Goal: Task Accomplishment & Management: Complete application form

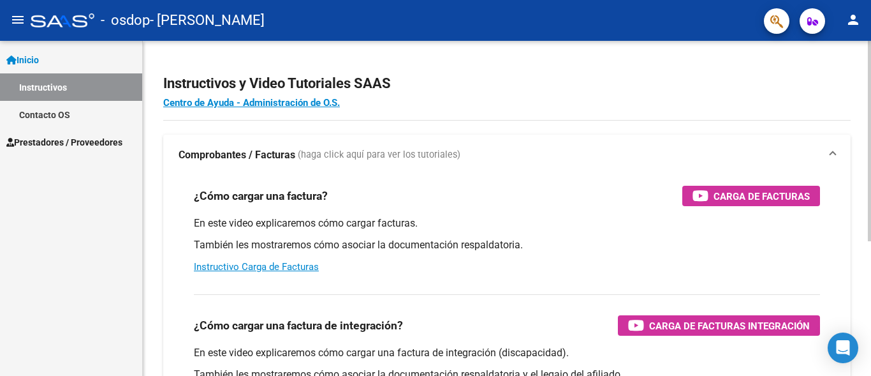
click at [189, 50] on div "Instructivos y Video Tutoriales SAAS Centro de Ayuda - Administración de O.S. C…" at bounding box center [507, 320] width 728 height 559
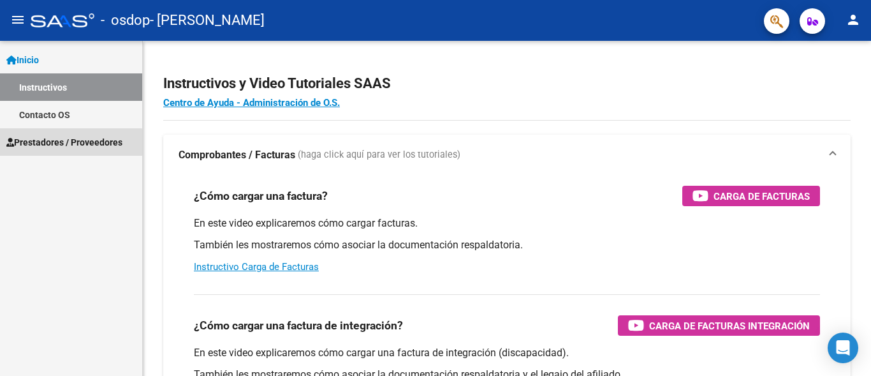
click at [35, 145] on span "Prestadores / Proveedores" at bounding box center [64, 142] width 116 height 14
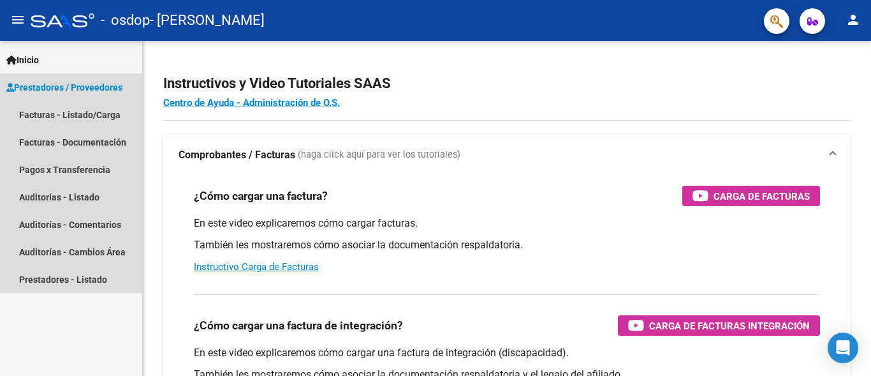
click at [103, 91] on span "Prestadores / Proveedores" at bounding box center [64, 87] width 116 height 14
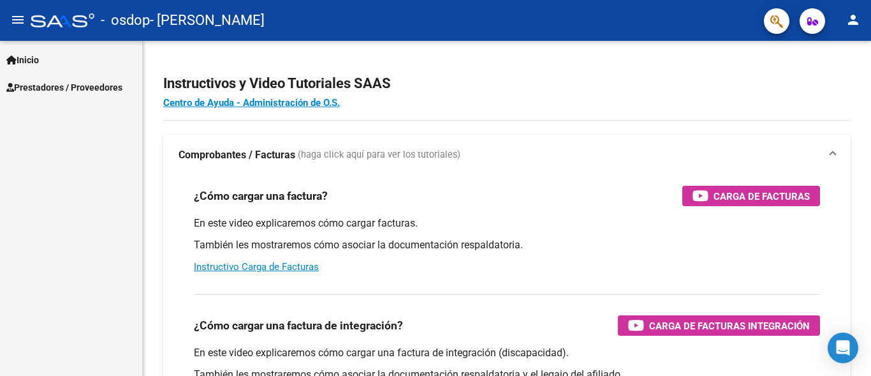
click at [66, 85] on span "Prestadores / Proveedores" at bounding box center [64, 87] width 116 height 14
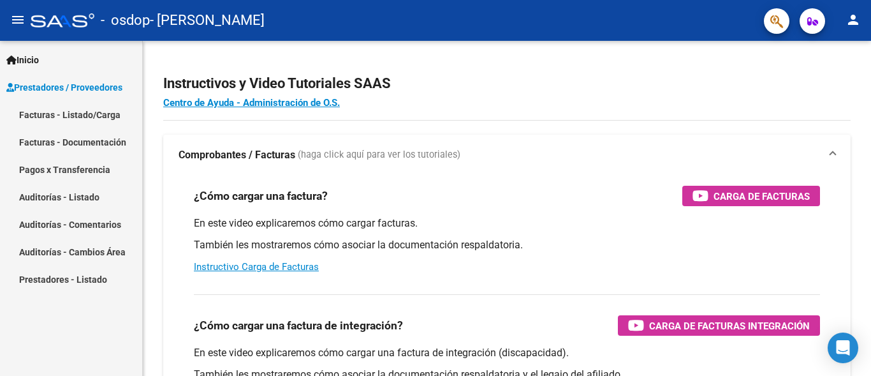
click at [53, 113] on link "Facturas - Listado/Carga" at bounding box center [71, 114] width 142 height 27
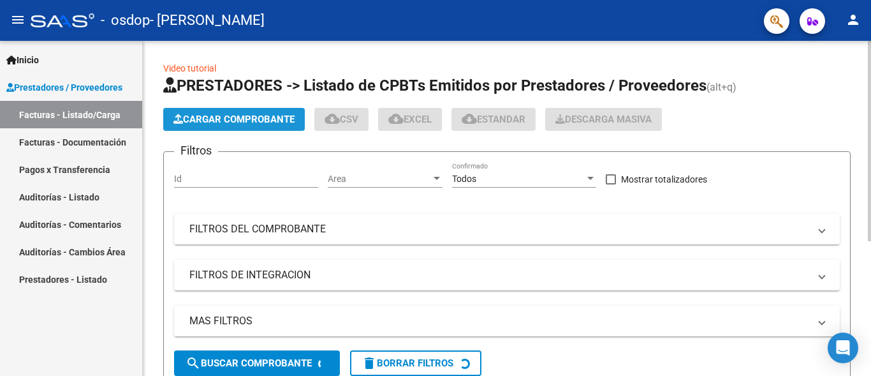
click at [256, 112] on button "Cargar Comprobante" at bounding box center [234, 119] width 142 height 23
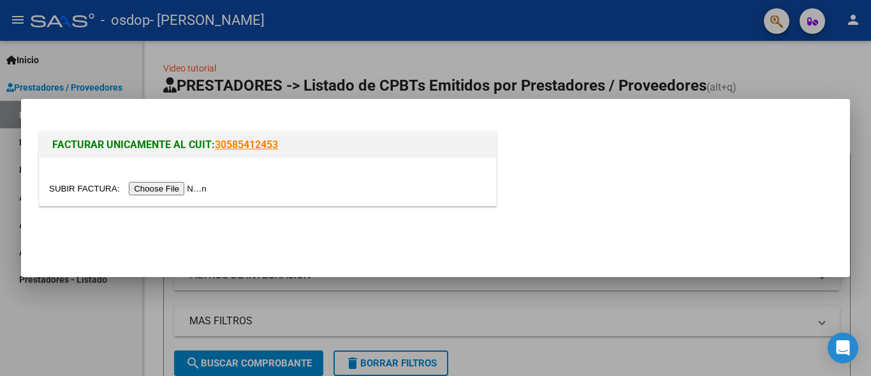
click at [59, 184] on input "file" at bounding box center [129, 188] width 161 height 13
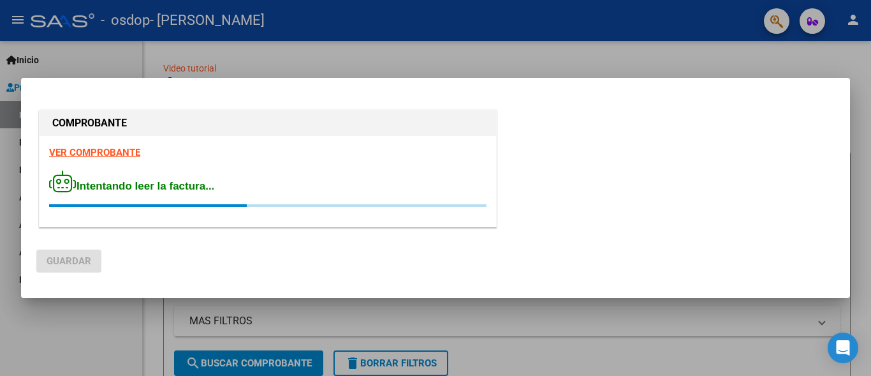
click at [687, 54] on div at bounding box center [435, 188] width 871 height 376
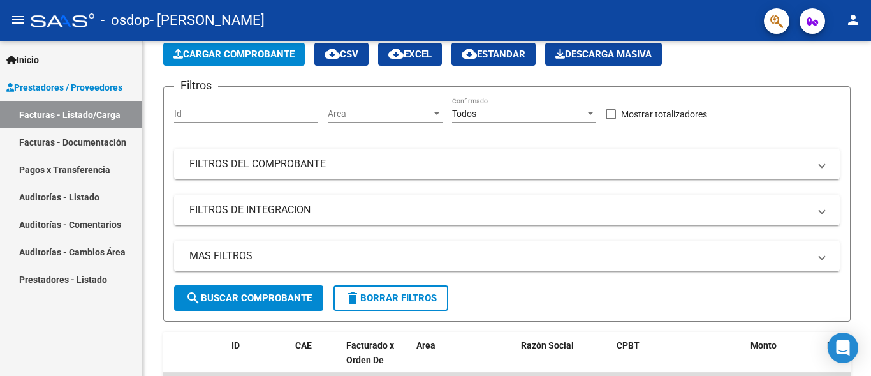
scroll to position [33, 0]
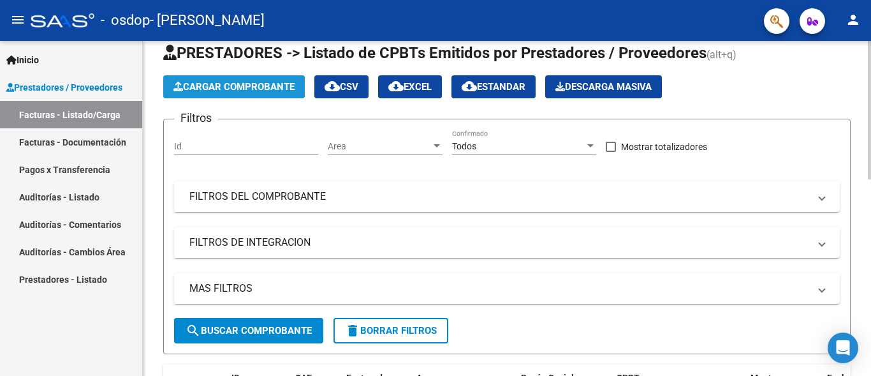
click at [232, 85] on span "Cargar Comprobante" at bounding box center [233, 86] width 121 height 11
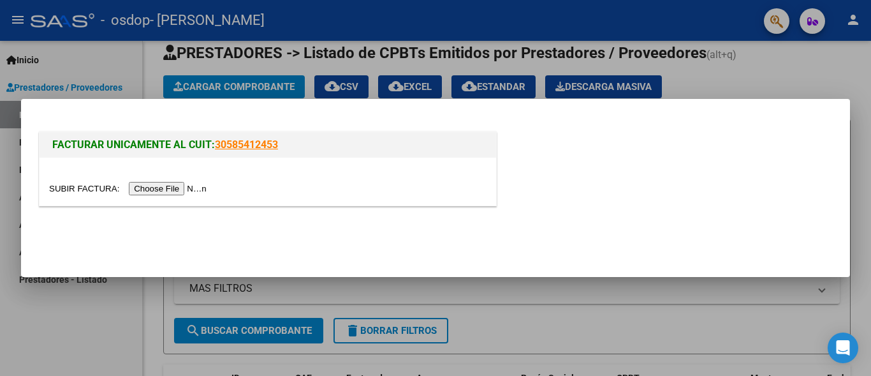
click at [80, 190] on input "file" at bounding box center [129, 188] width 161 height 13
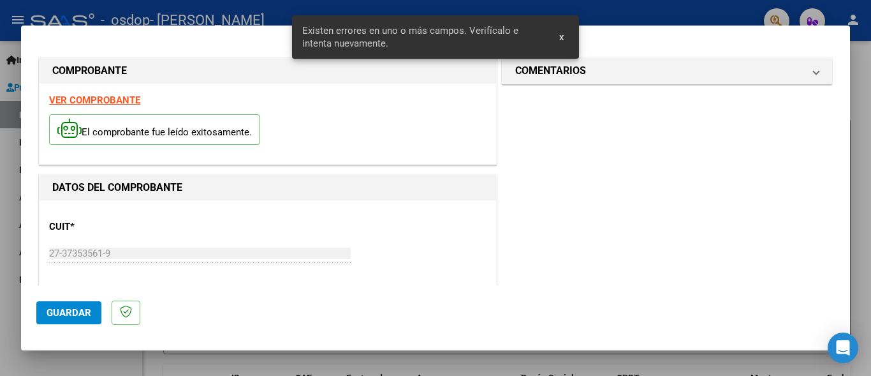
click at [559, 35] on button "x" at bounding box center [561, 37] width 25 height 23
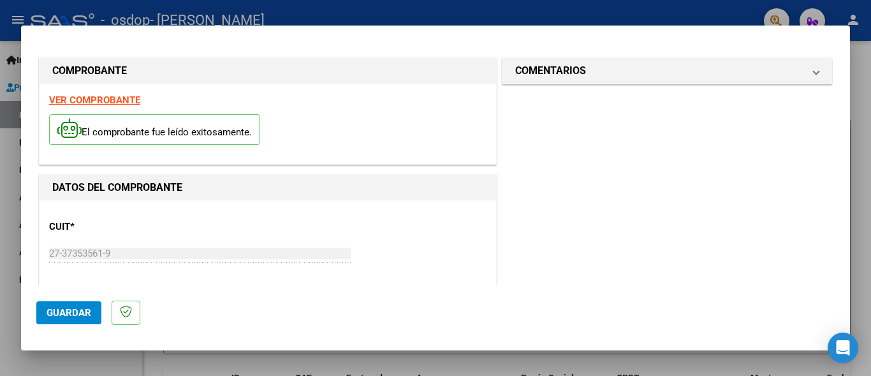
scroll to position [309, 0]
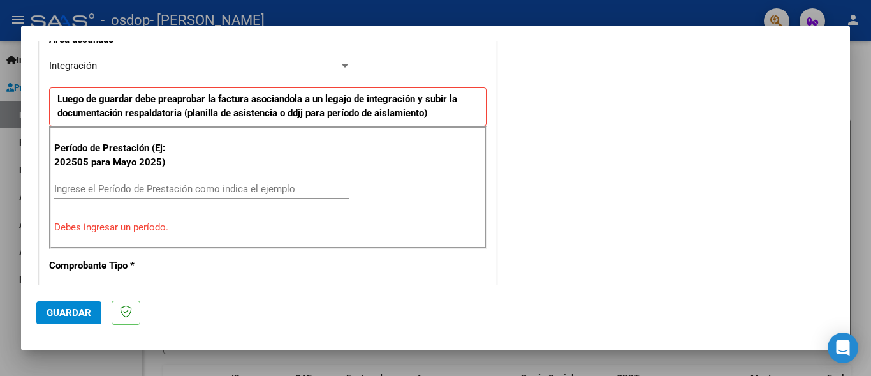
click at [177, 182] on div "Ingrese el Período de Prestación como indica el ejemplo" at bounding box center [201, 188] width 295 height 19
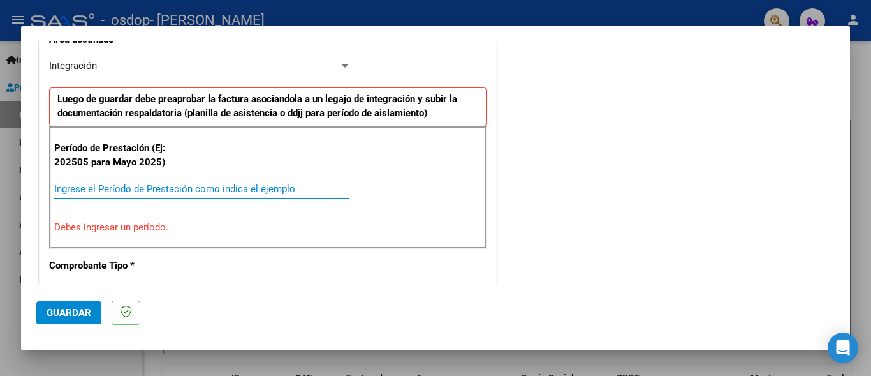
click at [172, 189] on input "Ingrese el Período de Prestación como indica el ejemplo" at bounding box center [201, 188] width 295 height 11
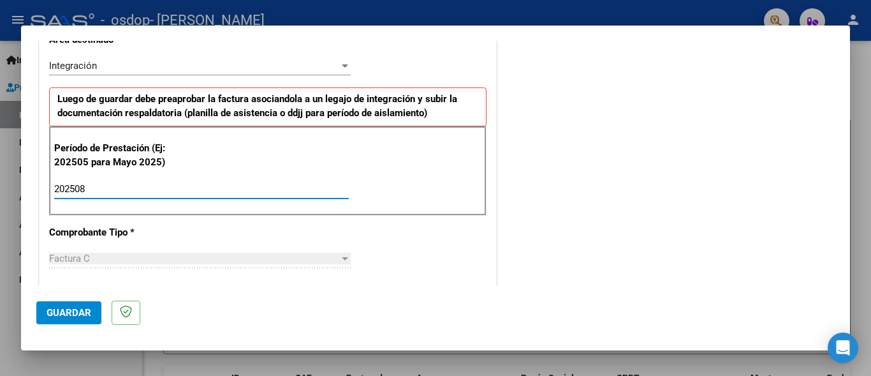
type input "202508"
click at [493, 191] on div "DATOS DEL COMPROBANTE CUIT * 27-37353561-9 Ingresar CUIT ANALISIS PRESTADOR [PE…" at bounding box center [267, 358] width 463 height 987
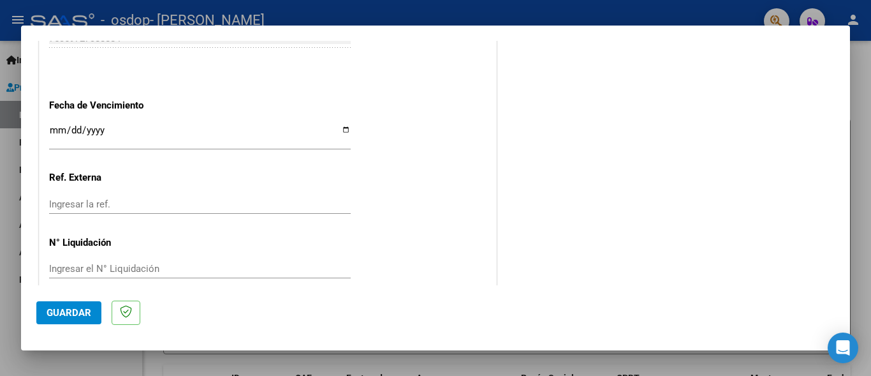
scroll to position [862, 0]
click at [51, 120] on div "Ingresar la fecha" at bounding box center [200, 133] width 302 height 27
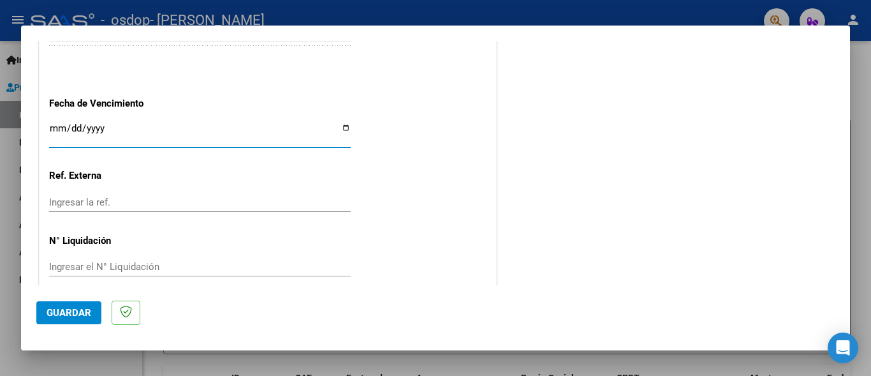
type input "[DATE]"
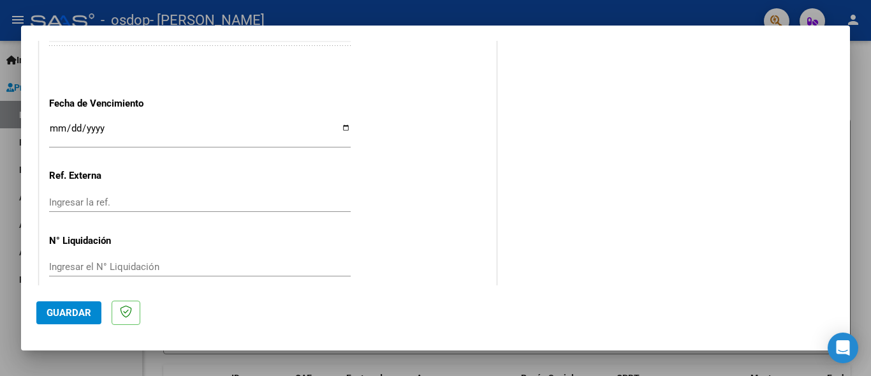
click at [83, 308] on span "Guardar" at bounding box center [69, 312] width 45 height 11
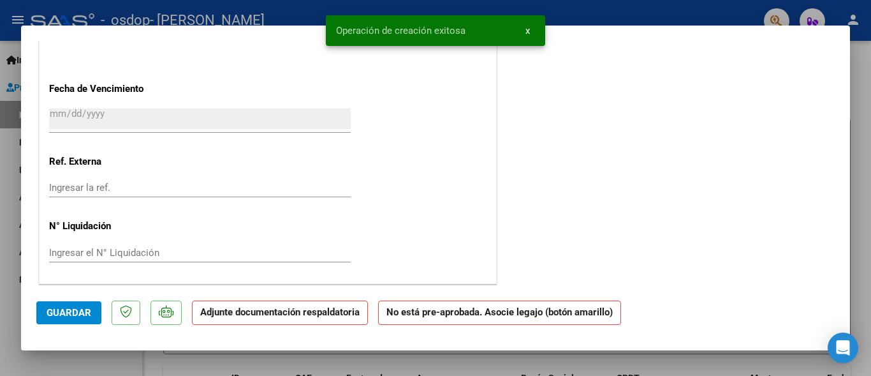
scroll to position [0, 0]
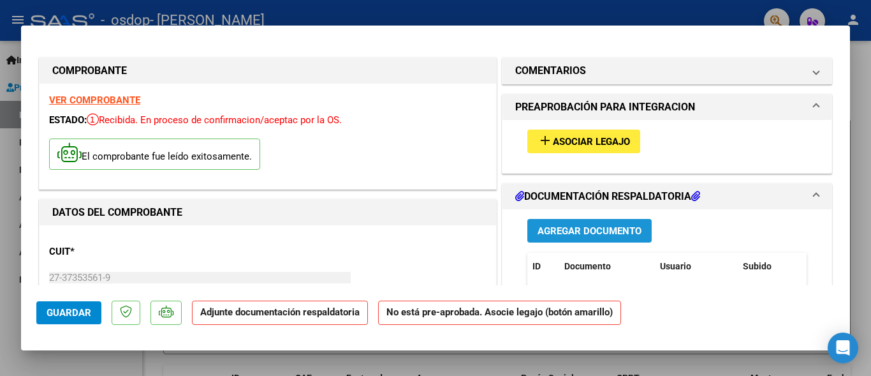
click at [570, 229] on span "Agregar Documento" at bounding box center [590, 230] width 104 height 11
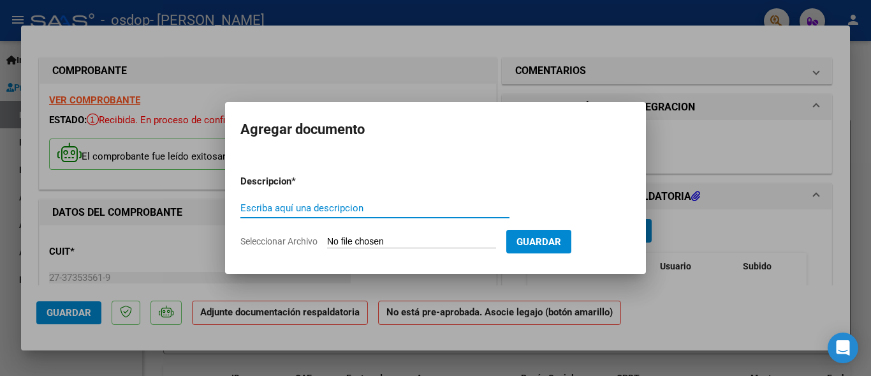
click at [338, 205] on input "Escriba aquí una descripcion" at bounding box center [374, 207] width 269 height 11
type input "planilla"
click at [358, 239] on input "Seleccionar Archivo" at bounding box center [411, 242] width 169 height 12
type input "C:\fakepath\[PERSON_NAME][DATE].pdf"
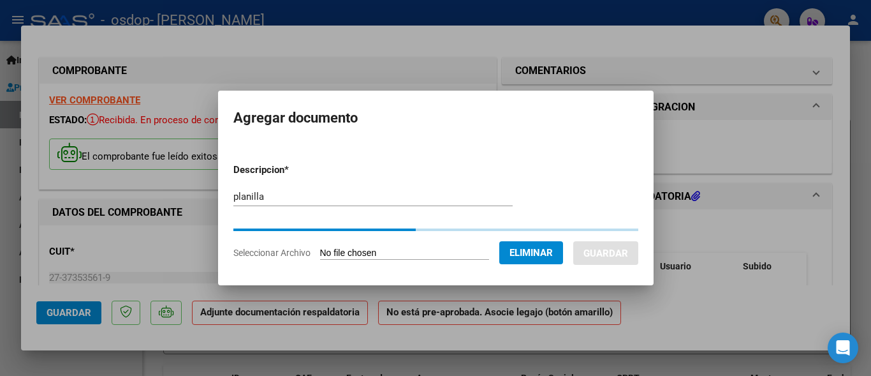
click at [565, 239] on form "Descripcion * planilla Escriba aquí una descripcion Seleccionar Archivo Elimina…" at bounding box center [435, 211] width 405 height 116
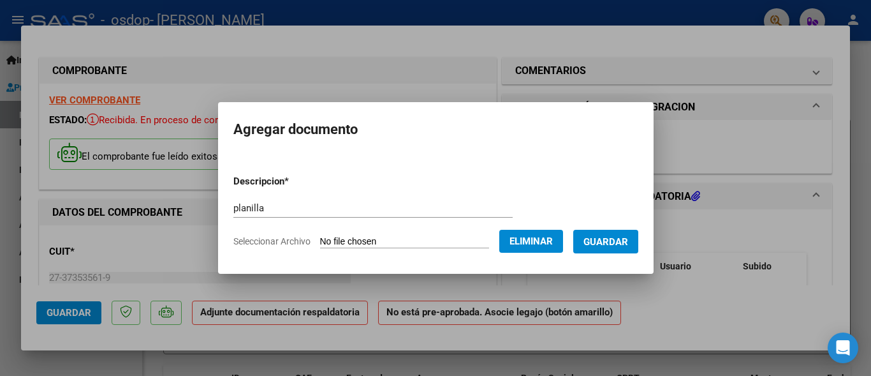
click at [622, 239] on span "Guardar" at bounding box center [606, 241] width 45 height 11
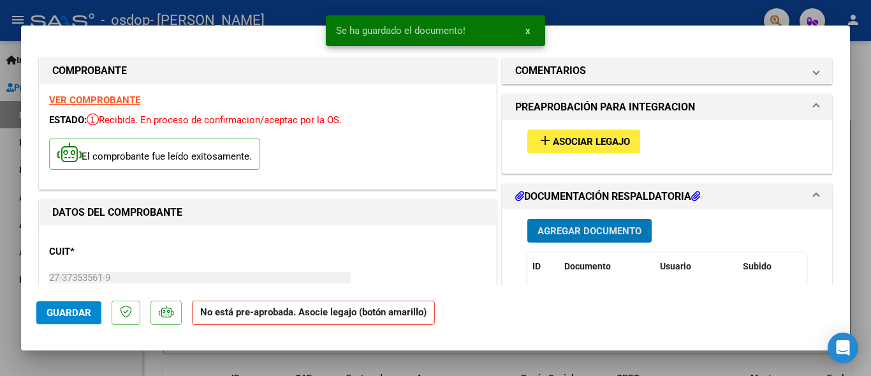
click at [81, 311] on span "Guardar" at bounding box center [69, 312] width 45 height 11
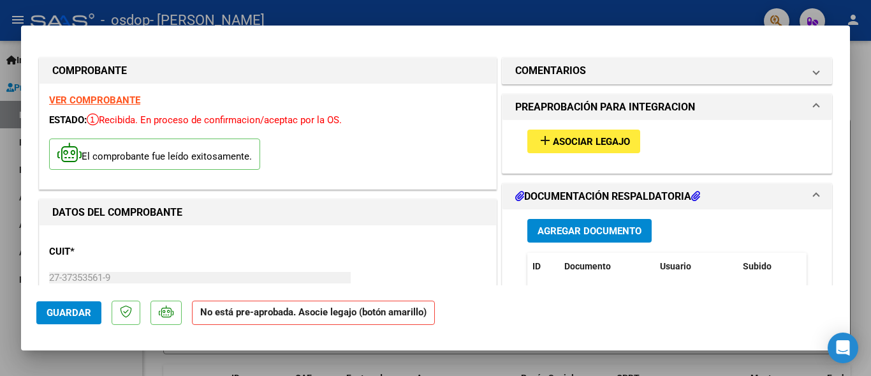
click at [88, 310] on span "Guardar" at bounding box center [69, 312] width 45 height 11
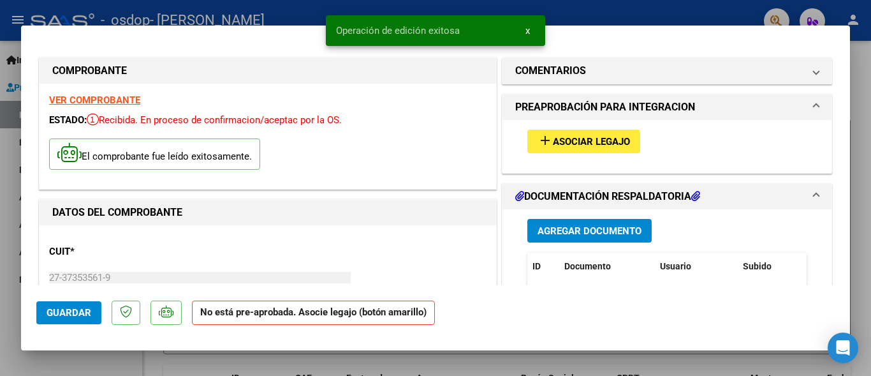
click at [860, 51] on div at bounding box center [435, 188] width 871 height 376
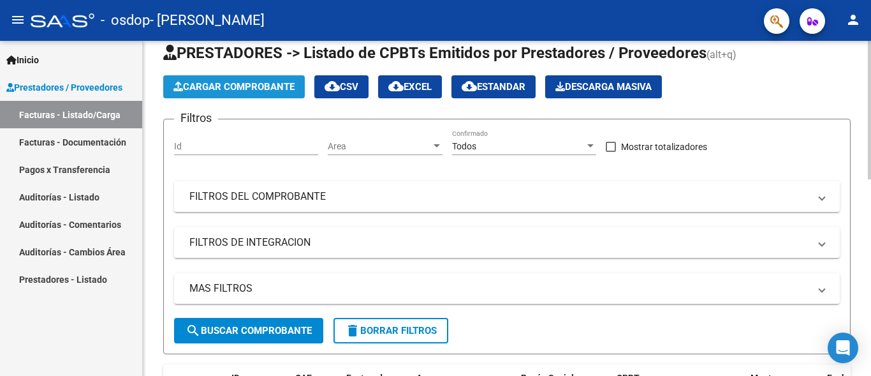
click at [217, 77] on button "Cargar Comprobante" at bounding box center [234, 86] width 142 height 23
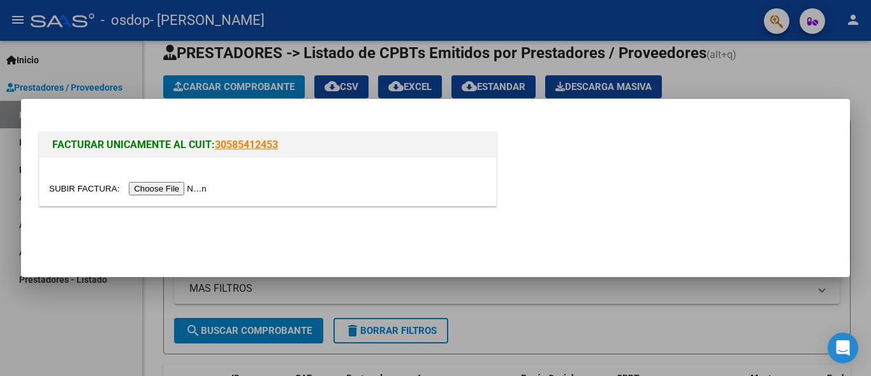
click at [93, 189] on input "file" at bounding box center [129, 188] width 161 height 13
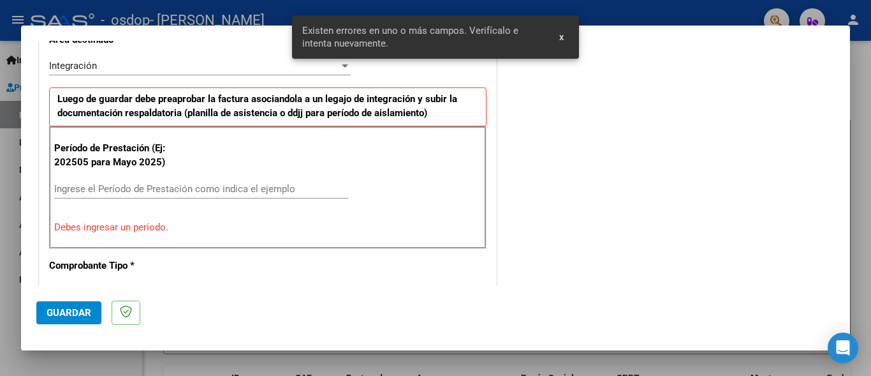
scroll to position [309, 0]
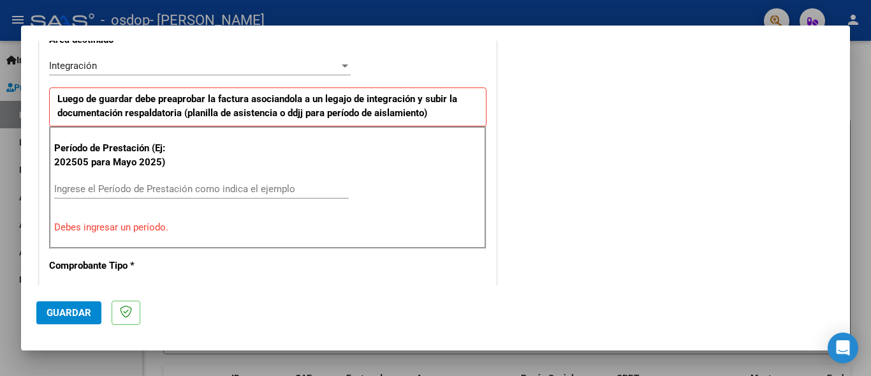
click at [98, 190] on input "Ingrese el Período de Prestación como indica el ejemplo" at bounding box center [201, 188] width 295 height 11
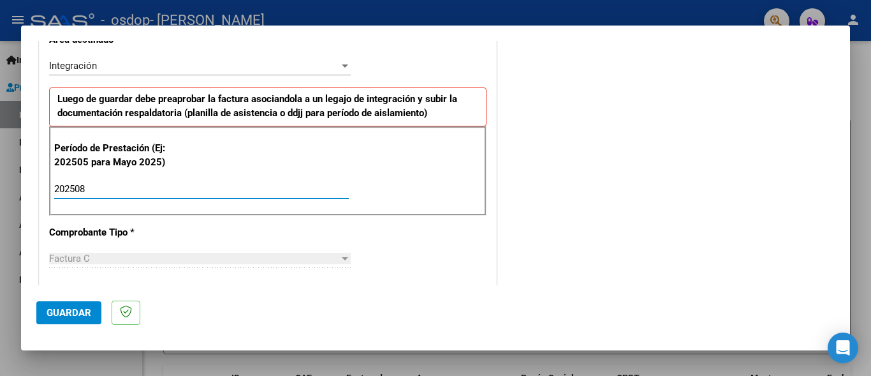
type input "202508"
click at [391, 234] on div "CUIT * 27-37353561-9 Ingresar CUIT ANALISIS PRESTADOR [PERSON_NAME] [PERSON_NAM…" at bounding box center [268, 371] width 457 height 960
click at [390, 235] on div "CUIT * 27-37353561-9 Ingresar CUIT ANALISIS PRESTADOR [PERSON_NAME] [PERSON_NAM…" at bounding box center [268, 371] width 457 height 960
click at [383, 243] on div "CUIT * 27-37353561-9 Ingresar CUIT ANALISIS PRESTADOR [PERSON_NAME] [PERSON_NAM…" at bounding box center [268, 371] width 457 height 960
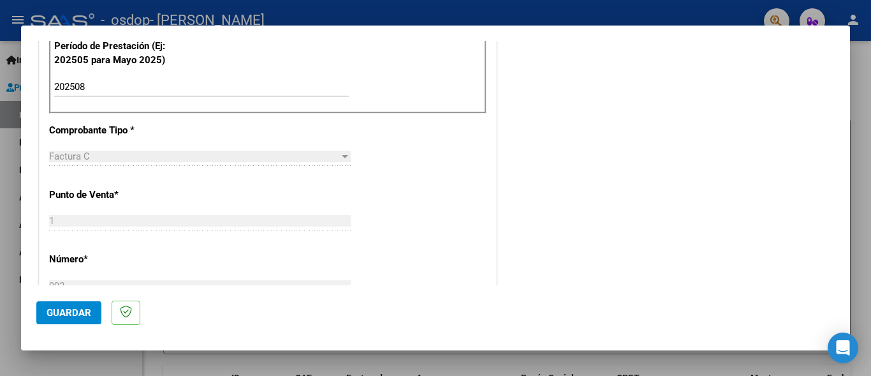
scroll to position [413, 0]
click at [602, 168] on div "COMENTARIOS Comentarios del Prestador / Gerenciador:" at bounding box center [666, 196] width 335 height 1108
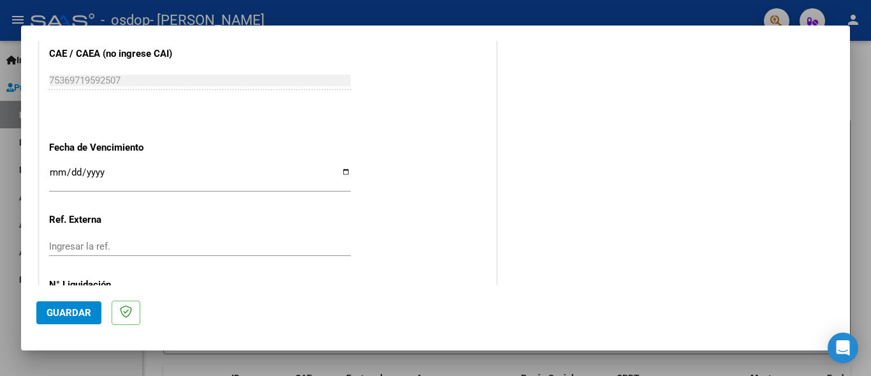
scroll to position [849, 0]
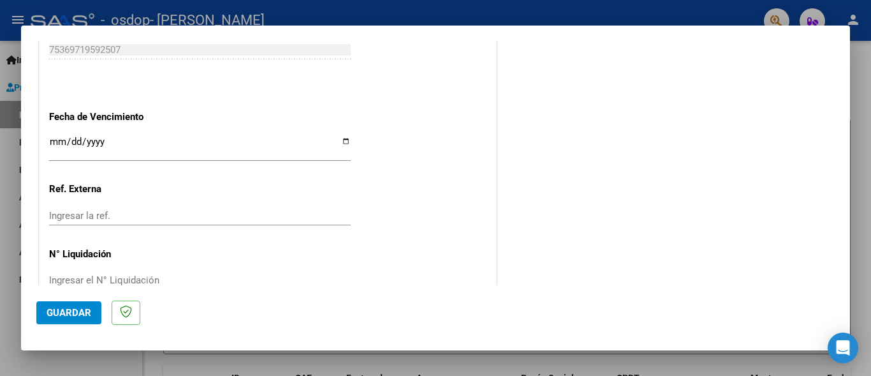
click at [58, 136] on input "Ingresar la fecha" at bounding box center [200, 146] width 302 height 20
type input "[DATE]"
click at [66, 307] on span "Guardar" at bounding box center [69, 312] width 45 height 11
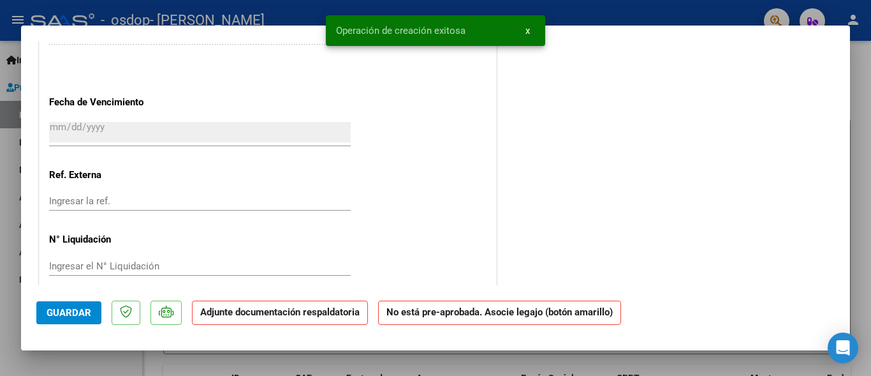
scroll to position [0, 0]
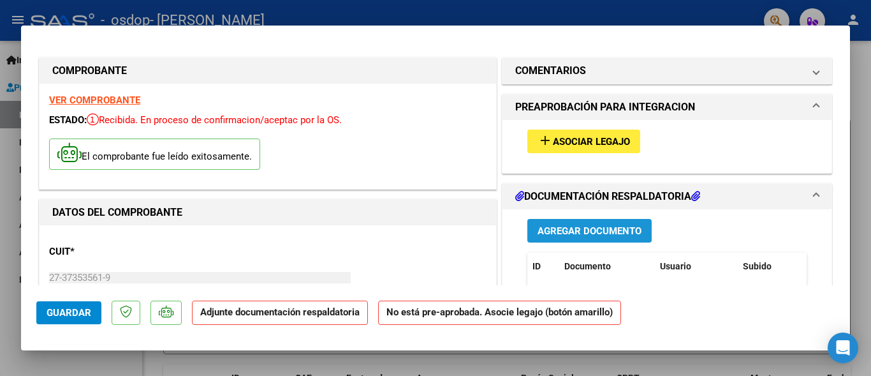
click at [568, 228] on span "Agregar Documento" at bounding box center [590, 230] width 104 height 11
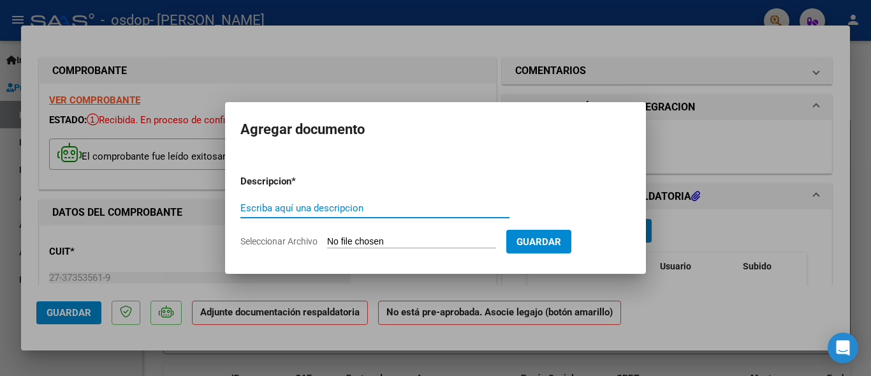
click at [362, 204] on input "Escriba aquí una descripcion" at bounding box center [374, 207] width 269 height 11
type input "planilla psicologia"
click at [365, 239] on input "Seleccionar Archivo" at bounding box center [411, 242] width 169 height 12
type input "C:\fakepath\[PERSON_NAME][DATE].pdf"
click at [568, 242] on form "Descripcion * planilla psicologia Escriba aquí una descripcion Seleccionar Arch…" at bounding box center [435, 211] width 390 height 93
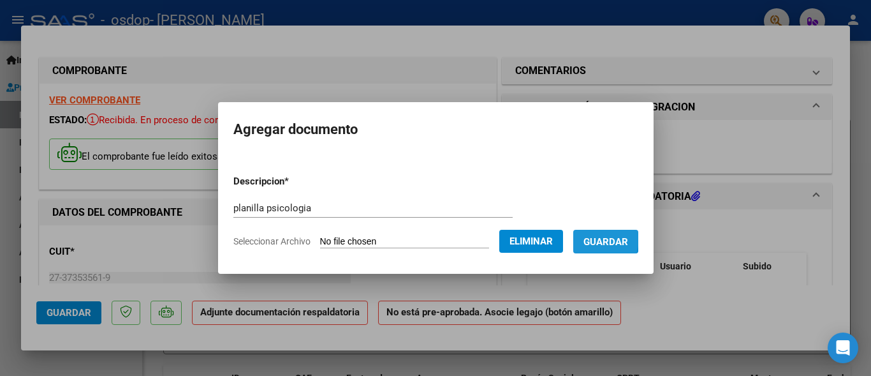
click at [589, 237] on span "Guardar" at bounding box center [606, 241] width 45 height 11
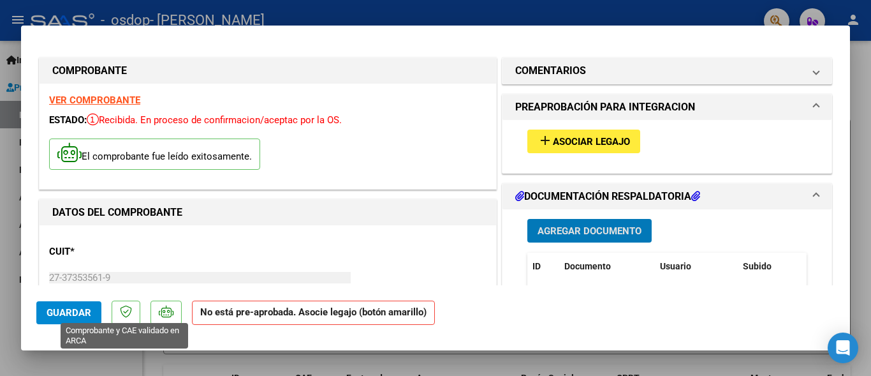
click at [85, 314] on span "Guardar" at bounding box center [69, 312] width 45 height 11
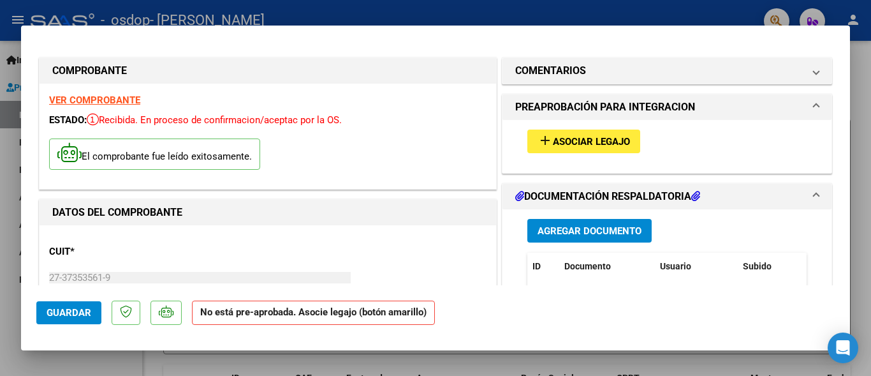
click at [853, 66] on div at bounding box center [435, 188] width 871 height 376
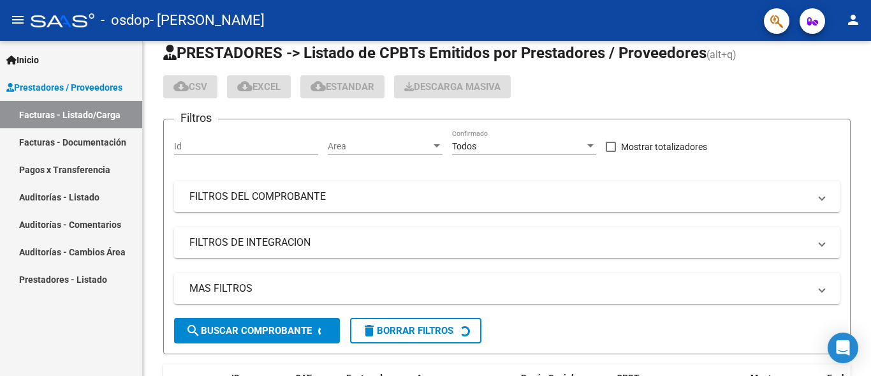
click at [117, 143] on link "Facturas - Documentación" at bounding box center [71, 141] width 142 height 27
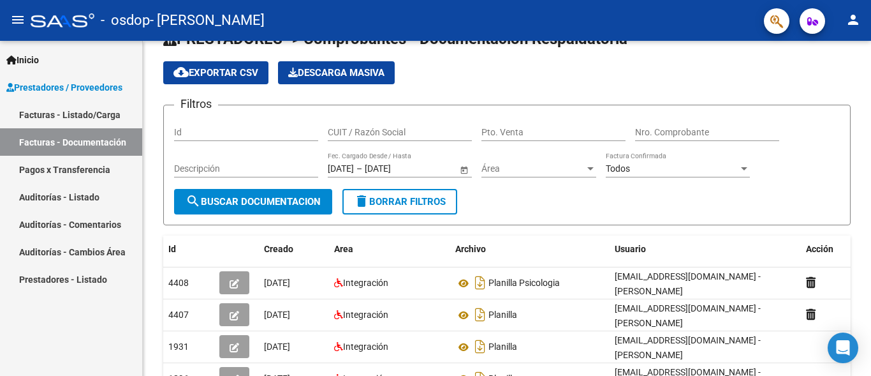
scroll to position [1, 0]
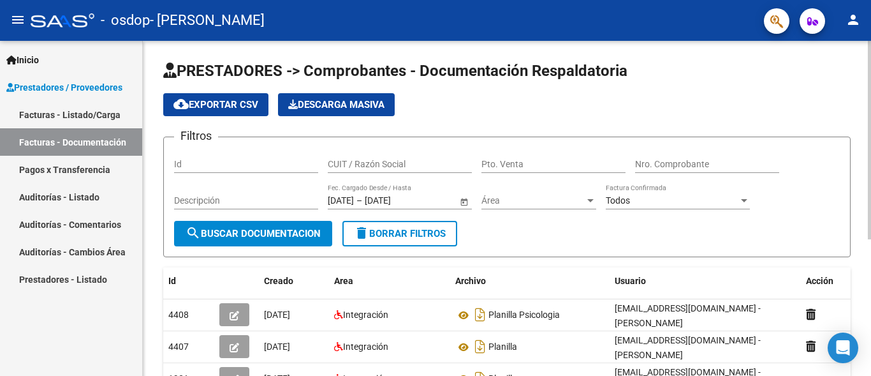
click at [864, 274] on div "PRESTADORES -> Comprobantes - Documentación Respaldatoria cloud_download Export…" at bounding box center [507, 319] width 728 height 559
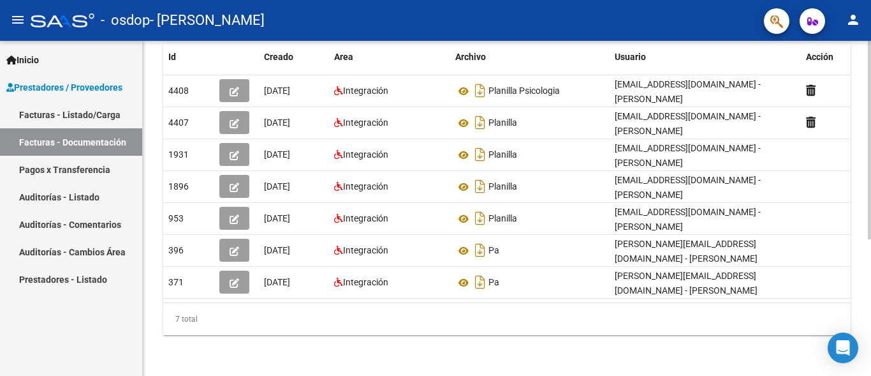
scroll to position [230, 0]
